Goal: Task Accomplishment & Management: Manage account settings

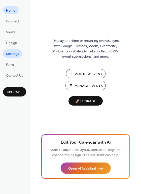
click at [16, 51] on span "Settings" at bounding box center [12, 53] width 13 height 5
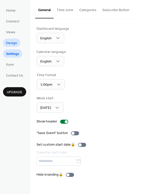
click at [17, 41] on span "Design" at bounding box center [11, 43] width 11 height 5
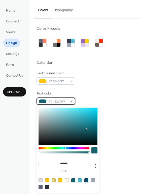
click at [63, 99] on span "#14626DFF" at bounding box center [58, 101] width 19 height 5
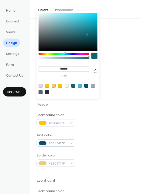
scroll to position [96, 0]
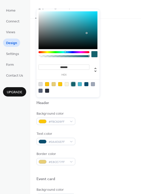
click at [73, 83] on div at bounding box center [73, 84] width 4 height 4
click at [87, 83] on div at bounding box center [86, 84] width 4 height 4
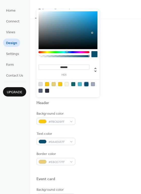
click at [69, 51] on div at bounding box center [64, 52] width 51 height 2
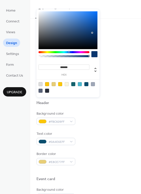
click at [91, 36] on div at bounding box center [68, 30] width 59 height 38
type input "*******"
click at [94, 40] on div at bounding box center [68, 30] width 59 height 38
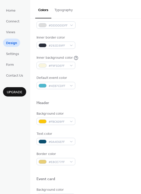
click at [110, 101] on div "Header" at bounding box center [86, 104] width 98 height 7
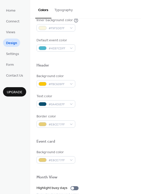
scroll to position [135, 0]
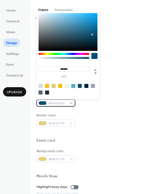
click at [48, 103] on div "#0A4E6EFF" at bounding box center [56, 102] width 39 height 7
click at [88, 85] on div at bounding box center [86, 86] width 4 height 4
type input "*******"
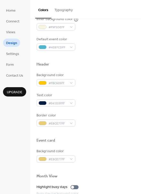
click at [93, 123] on div "Border color #E8CE77FF" at bounding box center [86, 120] width 98 height 14
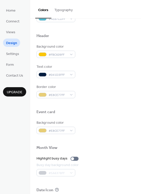
scroll to position [216, 0]
